Goal: Transaction & Acquisition: Download file/media

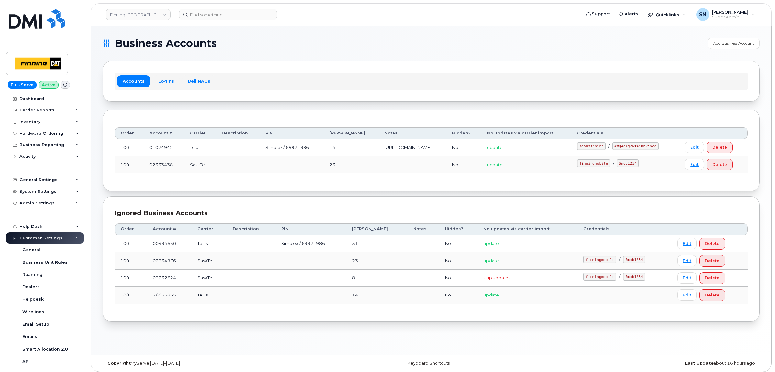
scroll to position [106, 0]
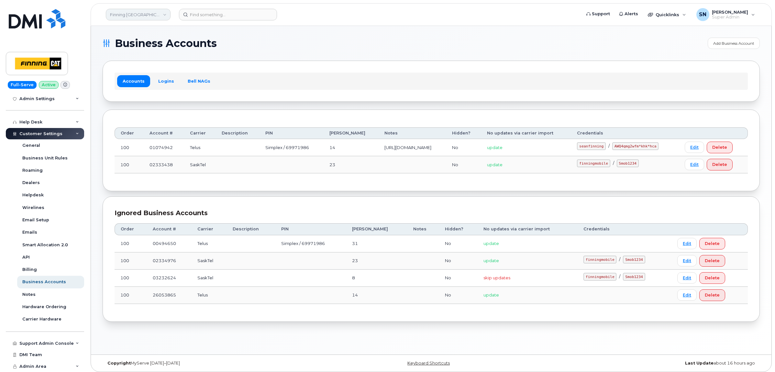
click at [158, 11] on link "Finning [GEOGRAPHIC_DATA]" at bounding box center [138, 15] width 65 height 12
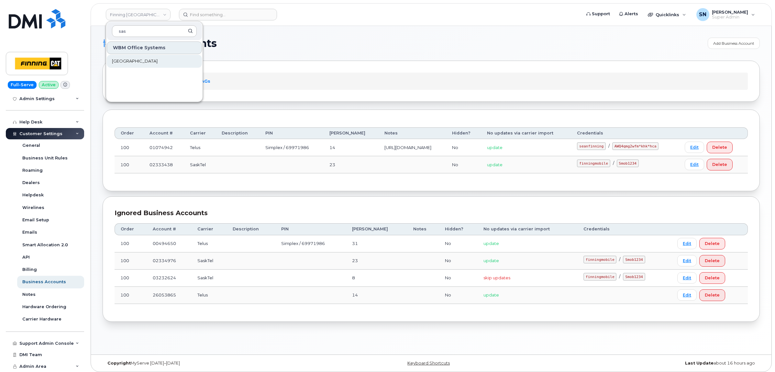
type input "sas"
click at [162, 57] on link "[GEOGRAPHIC_DATA]" at bounding box center [154, 61] width 95 height 13
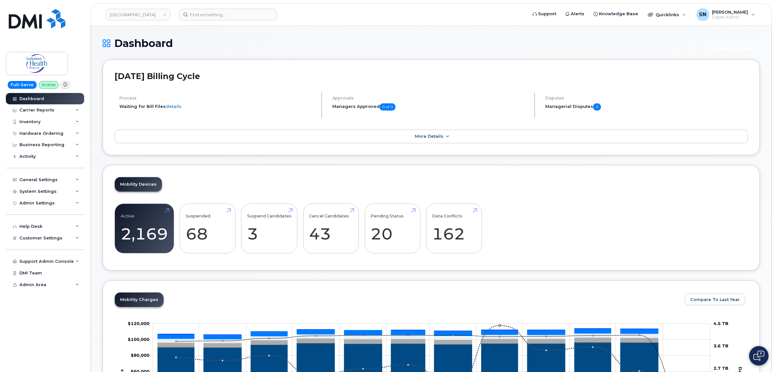
click at [147, 230] on link "Active 2,169 10%" at bounding box center [144, 228] width 47 height 43
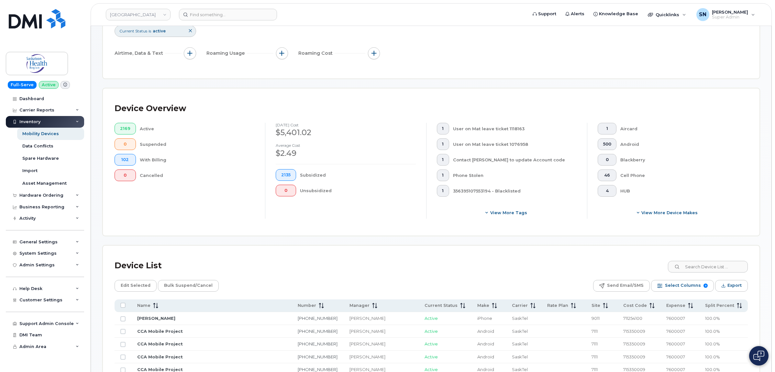
scroll to position [202, 0]
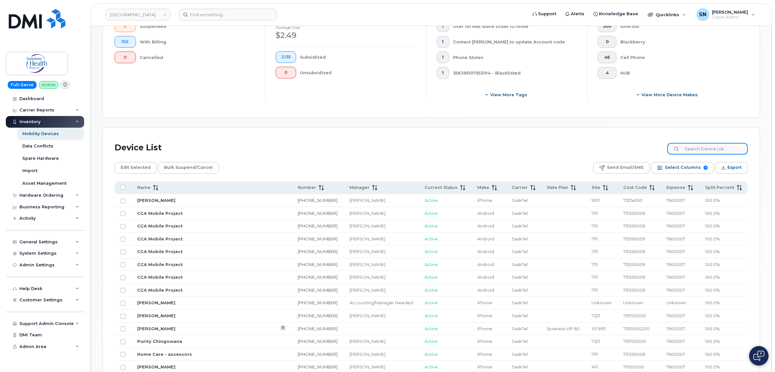
click at [711, 151] on input at bounding box center [708, 149] width 81 height 12
paste input "712051025"
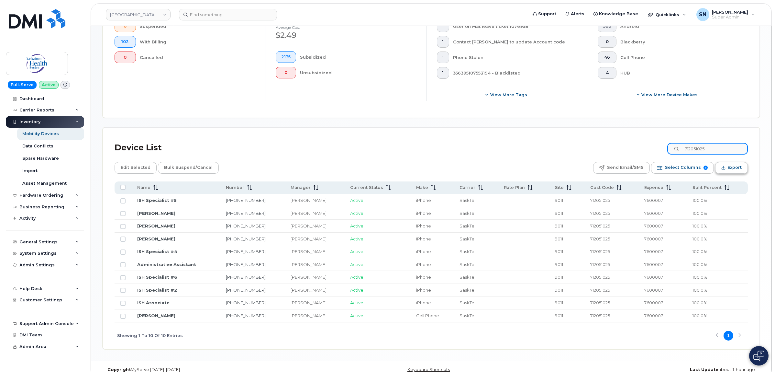
type input "712051025"
click at [737, 168] on span "Export" at bounding box center [735, 168] width 14 height 10
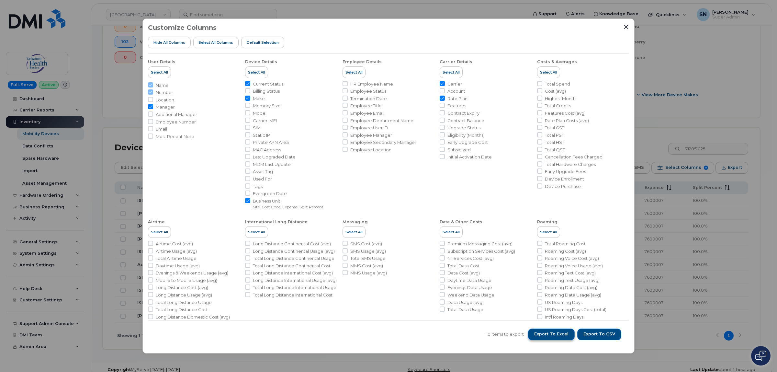
click at [562, 335] on span "Export to Excel" at bounding box center [551, 334] width 34 height 6
click at [598, 32] on div "Customize Columns Hide All Columns Select all Columns Default Selection" at bounding box center [388, 39] width 481 height 30
click at [629, 28] on div "Customize Columns Hide All Columns Select all Columns Default Selection User De…" at bounding box center [388, 185] width 492 height 334
click at [627, 27] on icon "Close" at bounding box center [626, 26] width 5 height 5
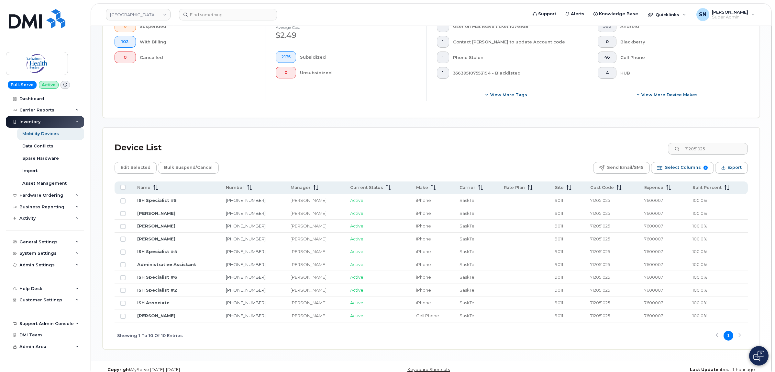
click at [219, 152] on div "Device List 712051025" at bounding box center [432, 147] width 634 height 17
